Goal: Find specific page/section

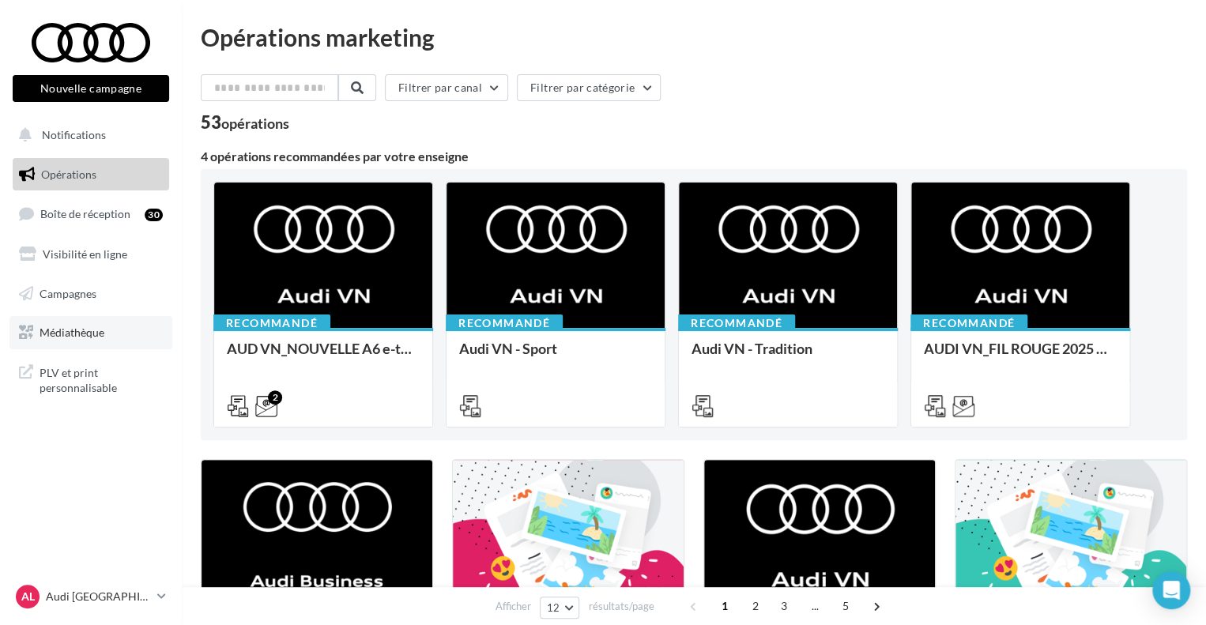
click at [81, 338] on span "Médiathèque" at bounding box center [72, 332] width 65 height 13
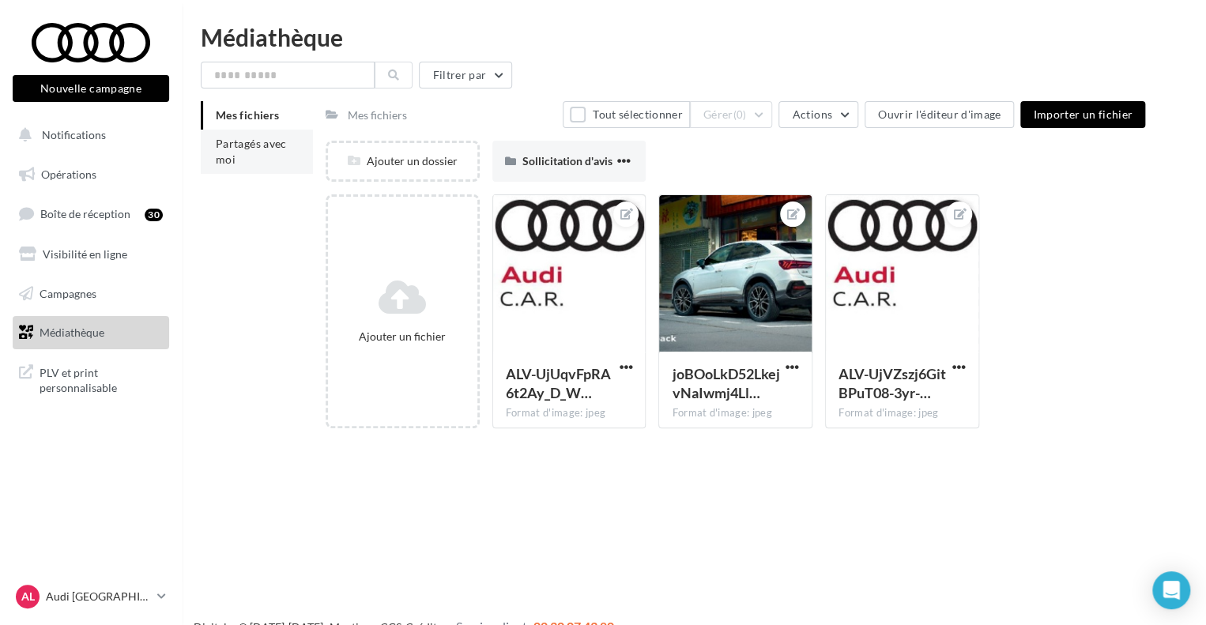
click at [273, 142] on span "Partagés avec moi" at bounding box center [251, 151] width 71 height 29
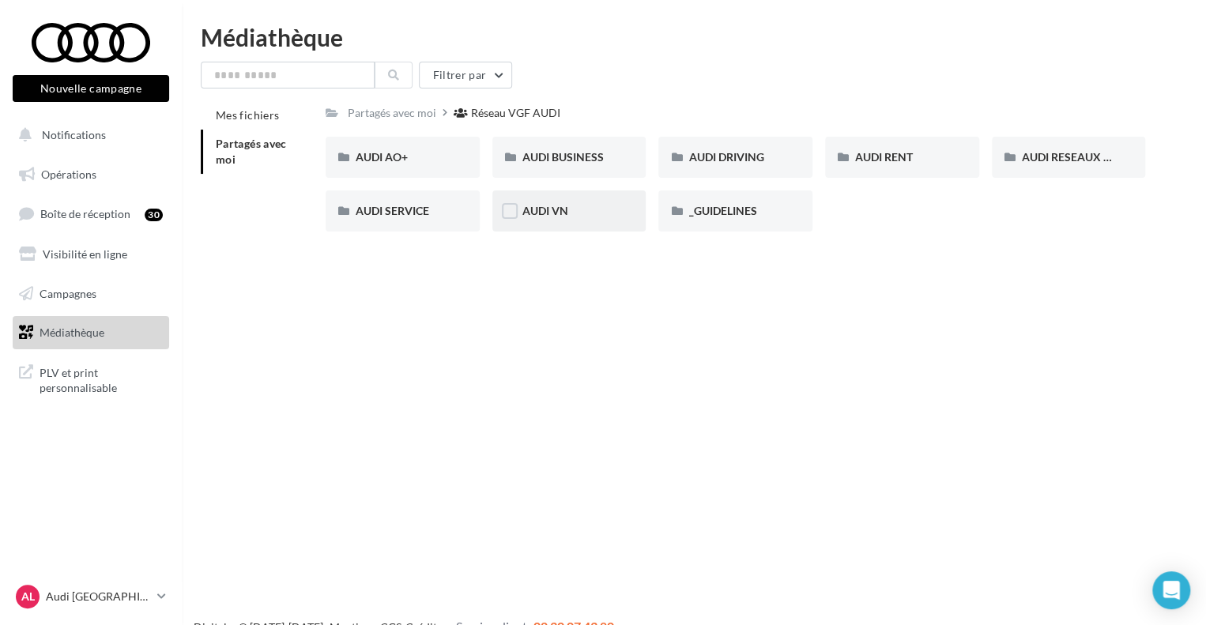
click at [585, 210] on div "AUDI VN" at bounding box center [569, 211] width 94 height 16
